Goal: Entertainment & Leisure: Browse casually

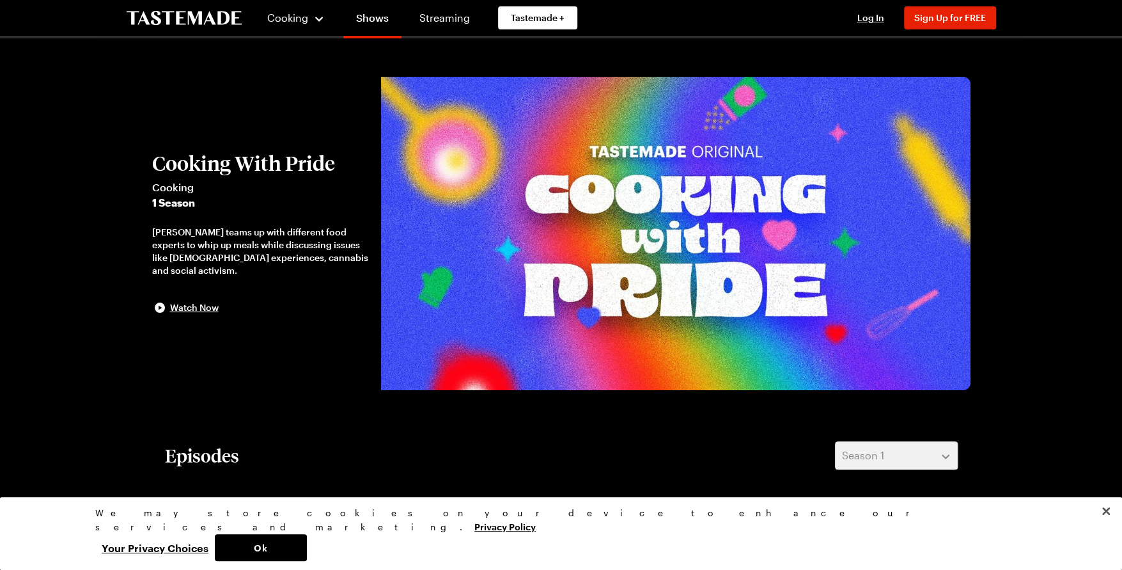
click at [664, 102] on img at bounding box center [676, 233] width 590 height 313
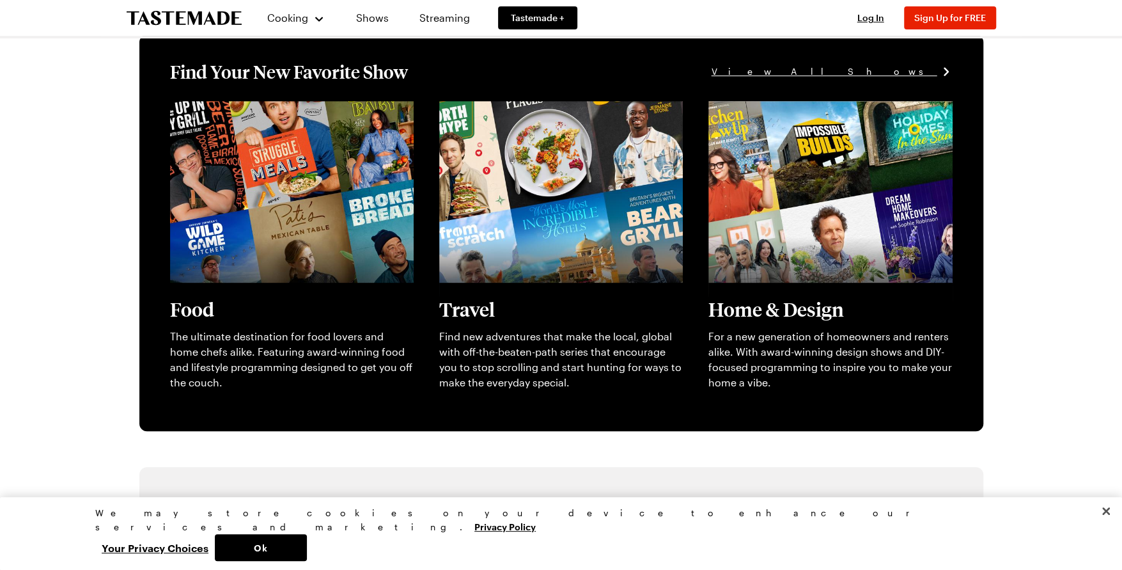
scroll to position [367, 0]
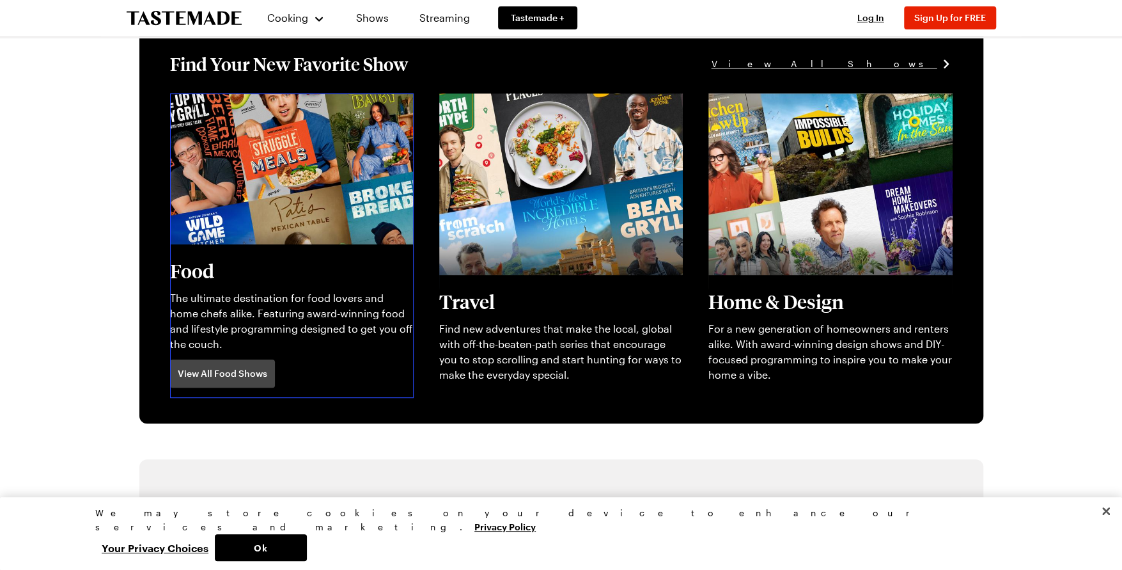
click at [202, 107] on link "View full content for [object Object]" at bounding box center [257, 101] width 175 height 12
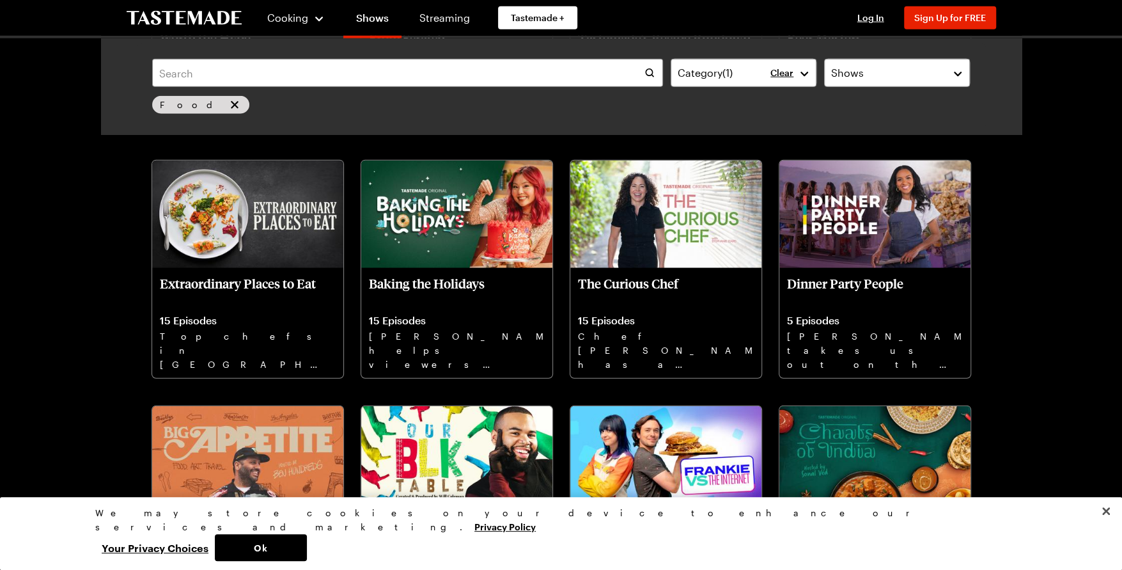
scroll to position [2279, 0]
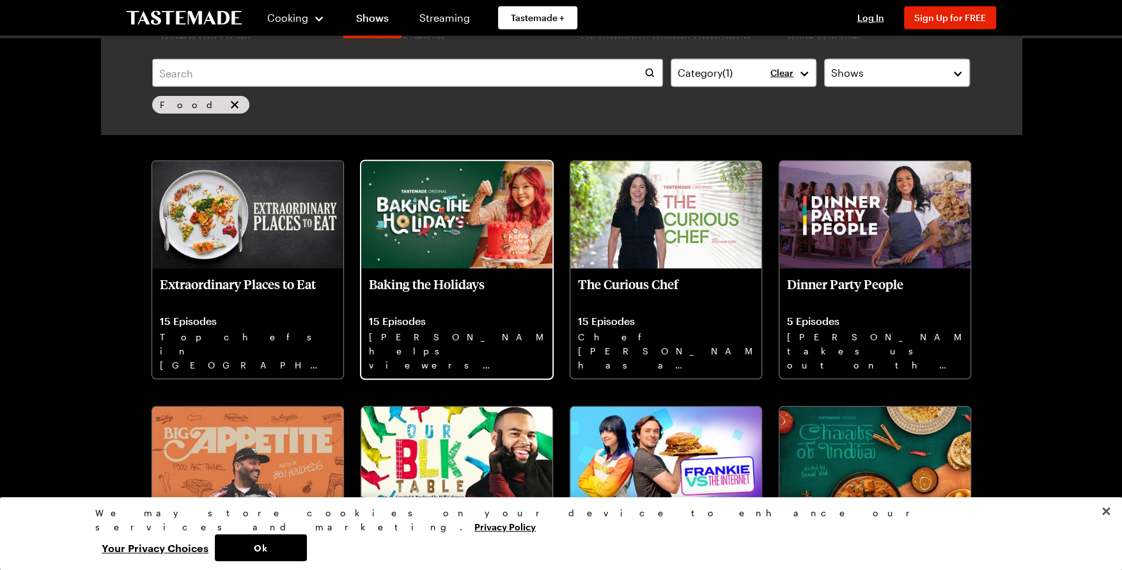
click at [435, 240] on img at bounding box center [456, 214] width 191 height 107
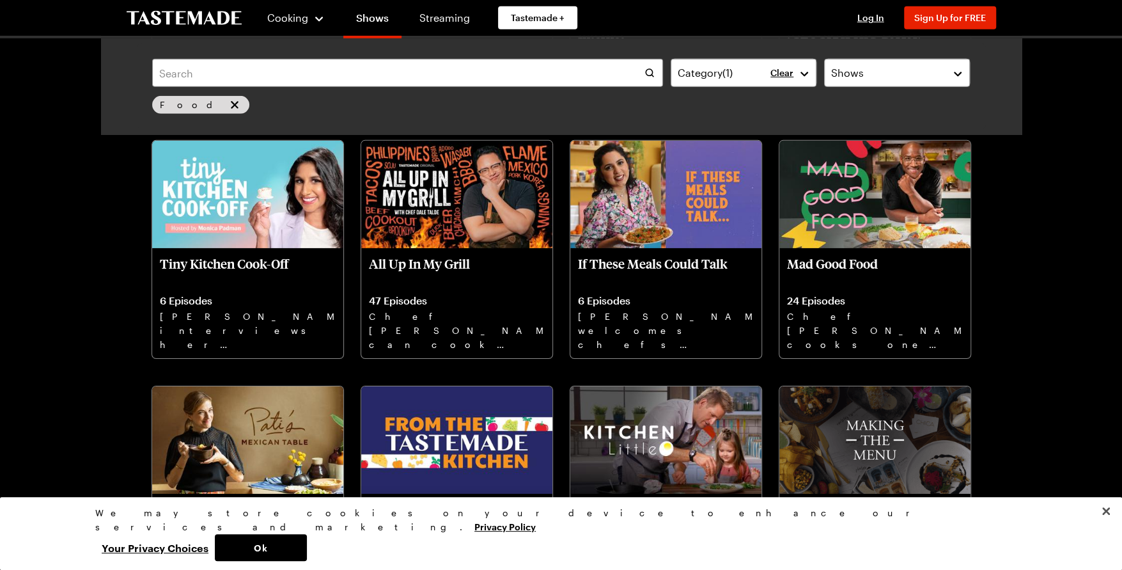
scroll to position [2790, 0]
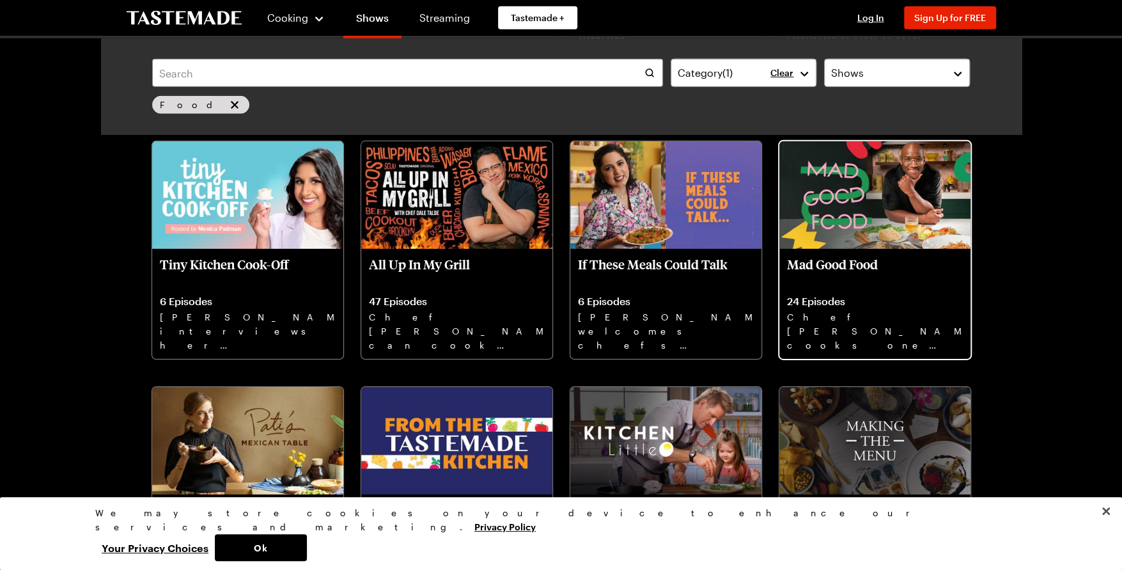
click at [891, 189] on img at bounding box center [875, 194] width 191 height 107
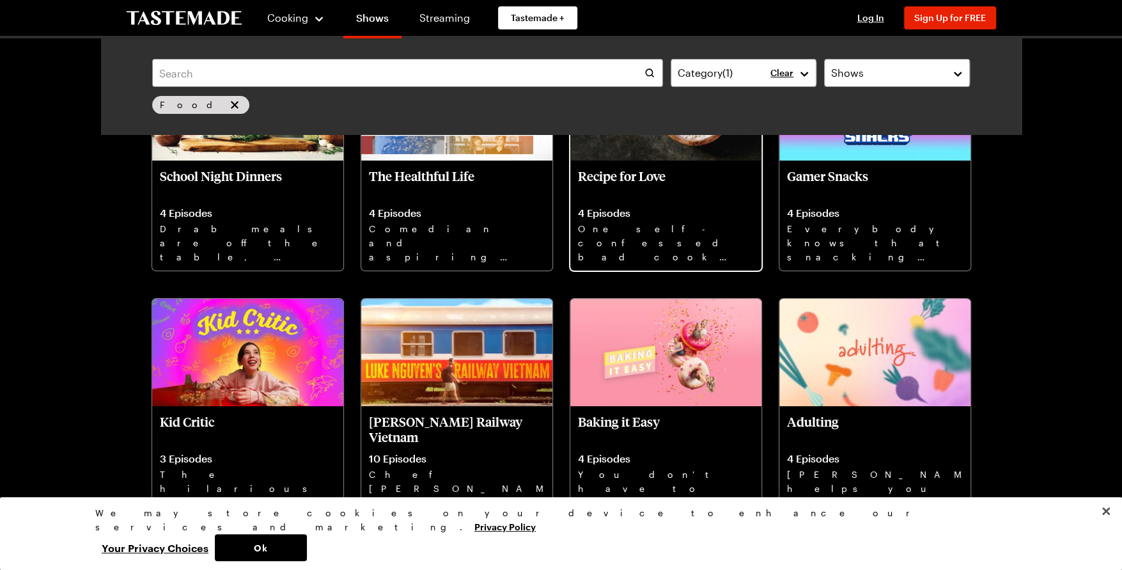
scroll to position [3373, 0]
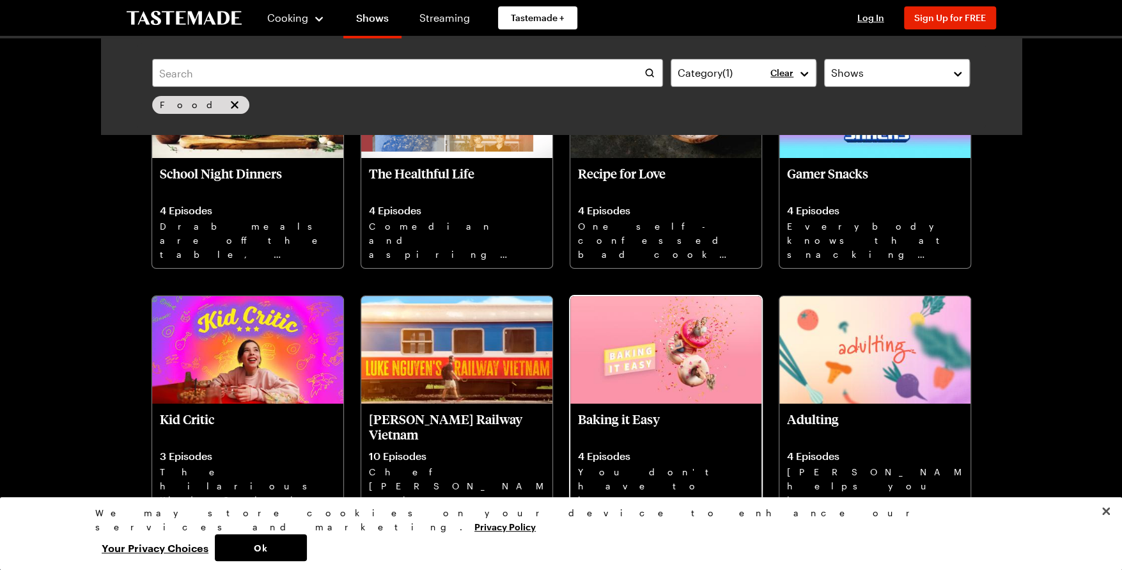
click at [688, 369] on img at bounding box center [665, 349] width 191 height 107
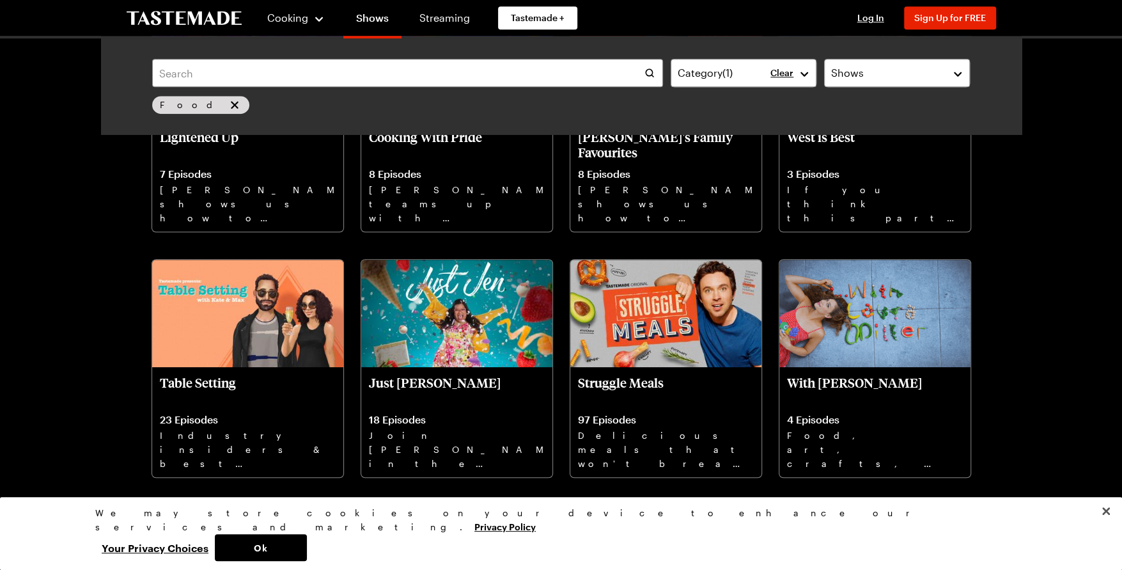
scroll to position [3900, 0]
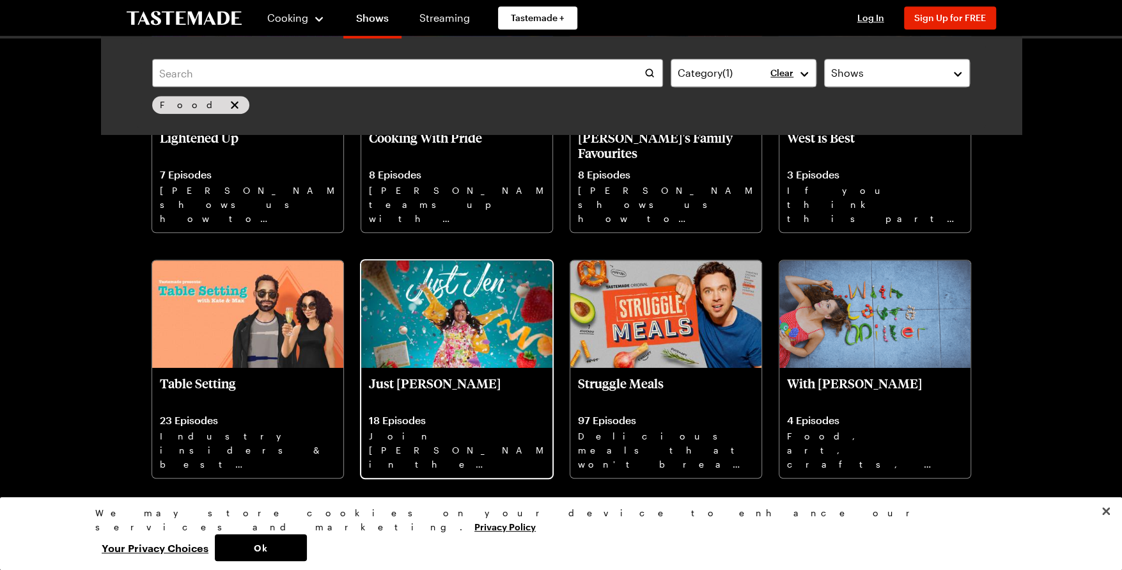
click at [478, 342] on img at bounding box center [456, 313] width 191 height 107
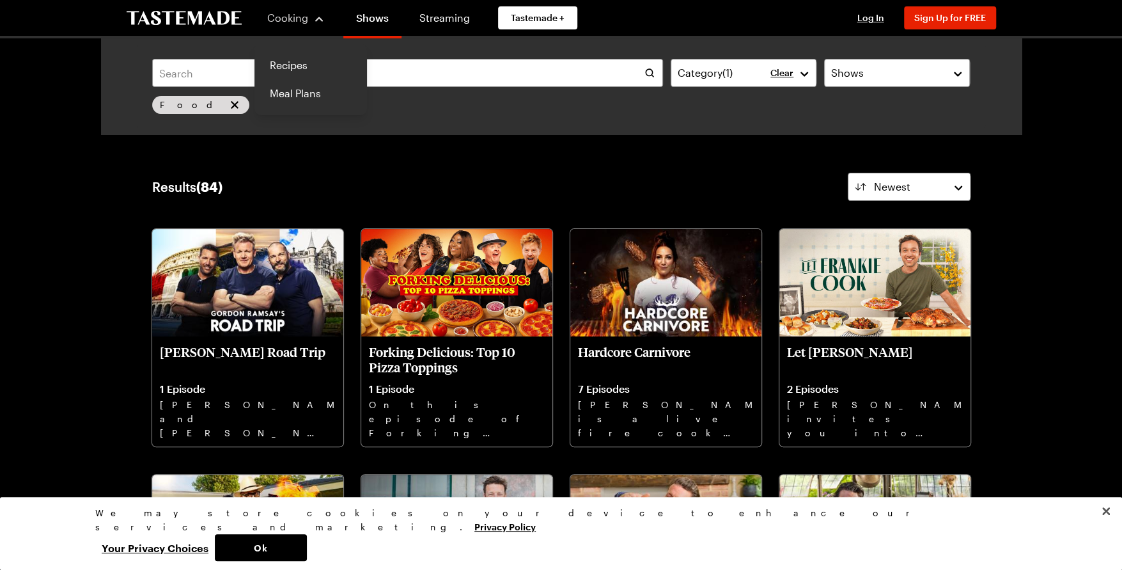
click at [310, 18] on div "Cooking" at bounding box center [296, 17] width 58 height 15
click at [296, 17] on span "Cooking" at bounding box center [288, 18] width 42 height 12
click at [295, 52] on link "Recipes" at bounding box center [310, 65] width 97 height 28
